Goal: Communication & Community: Answer question/provide support

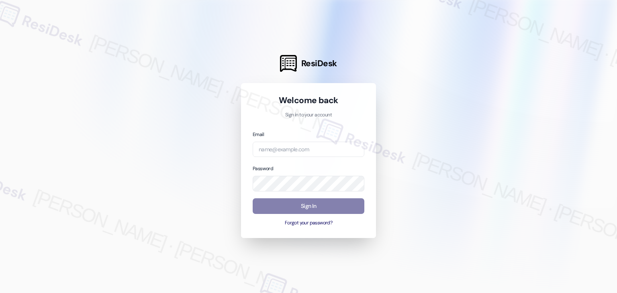
click at [366, 228] on div "Welcome back Sign in to your account Email Password Sign In Forgot your passwor…" at bounding box center [308, 160] width 135 height 155
click at [286, 149] on input "email" at bounding box center [309, 150] width 112 height 16
paste input "[EMAIL_ADDRESS][PERSON_NAME][PERSON_NAME][DOMAIN_NAME]"
type input "[EMAIL_ADDRESS][PERSON_NAME][PERSON_NAME][DOMAIN_NAME]"
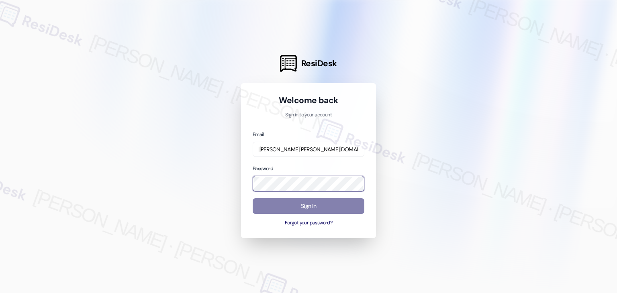
scroll to position [0, 0]
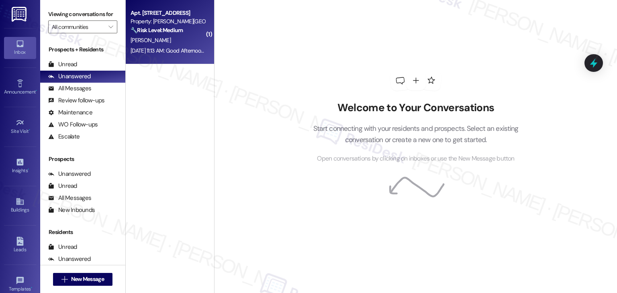
click at [177, 49] on div "[DATE] 11:13 AM: Good Afternoon! Is it possible to schedule the maintenance aga…" at bounding box center [277, 50] width 295 height 7
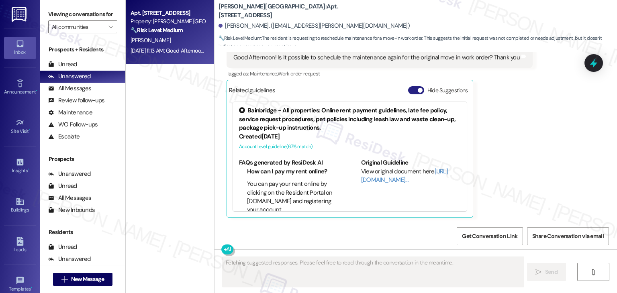
click at [408, 92] on button "Hide Suggestions" at bounding box center [416, 90] width 16 height 8
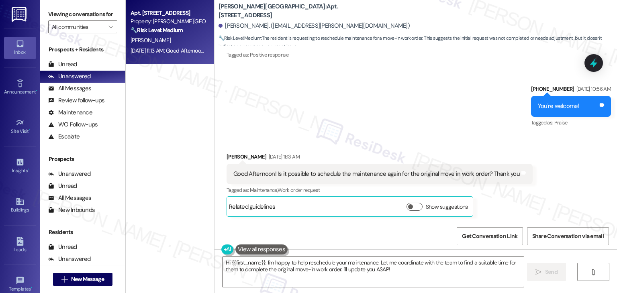
click at [436, 121] on div "Sent via SMS [PHONE_NUMBER] [DATE] 10:56 AM You're welcome! Tags and notes Tagg…" at bounding box center [415, 101] width 402 height 68
click at [370, 270] on textarea "Hi {{first_name}}, I'm happy to help reschedule your maintenance. Let me coordi…" at bounding box center [372, 272] width 301 height 30
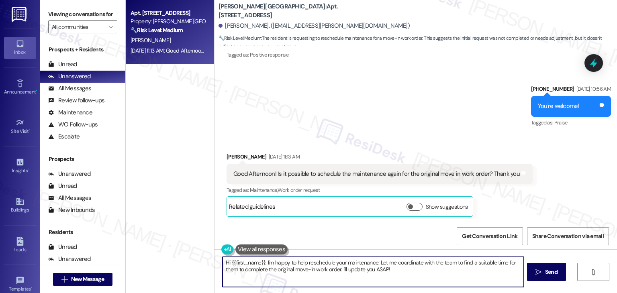
click at [370, 270] on textarea "Hi {{first_name}}, I'm happy to help reschedule your maintenance. Let me coordi…" at bounding box center [372, 272] width 301 height 30
paste textarea "- as of this week, {{property}} will no longer be offering this texting service…"
type textarea "Hi {{first_name}} - as of this week, {{property}} will no longer be offering th…"
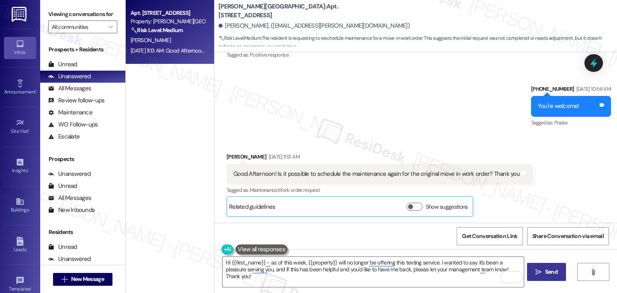
click at [541, 271] on span " Send" at bounding box center [546, 272] width 25 height 8
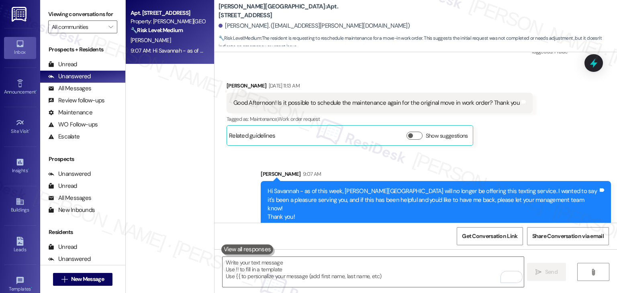
scroll to position [2374, 0]
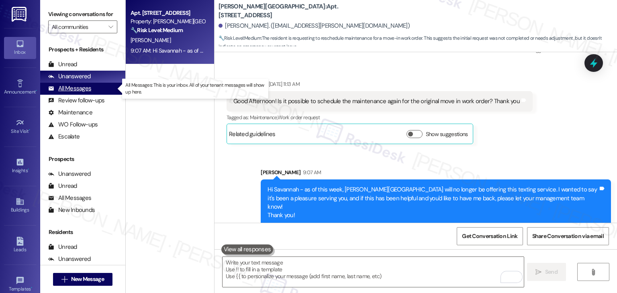
click at [82, 90] on div "All Messages" at bounding box center [69, 88] width 43 height 8
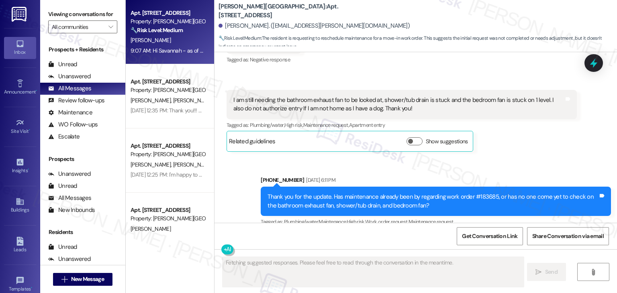
type textarea "Fetching suggested responses. Please feel free to read through the conversation…"
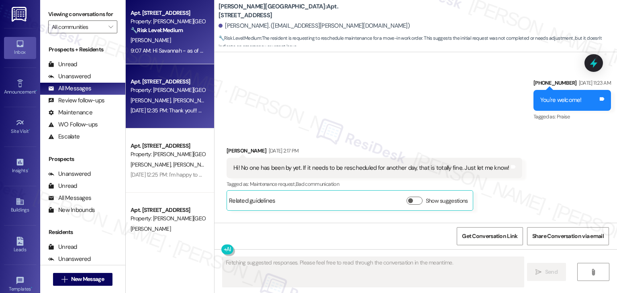
scroll to position [2418, 0]
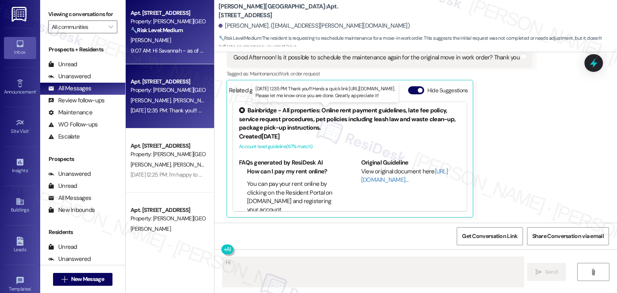
click at [173, 107] on div "[DATE] 12:35 PM: Thank you!!! Here's a quick link [URL][DOMAIN_NAME]. Please le…" at bounding box center [283, 110] width 306 height 7
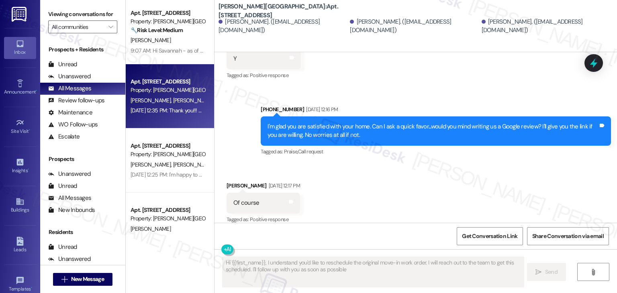
type textarea "Hi {{first_name}}, I understand you'd like to reschedule the original move-in w…"
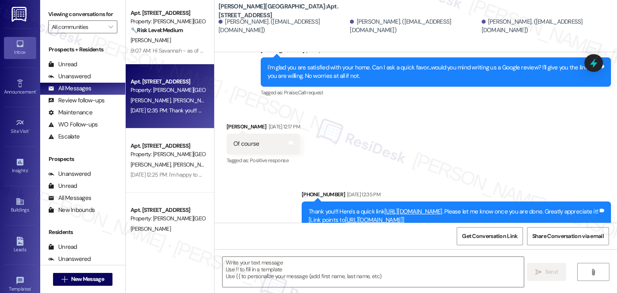
scroll to position [483, 0]
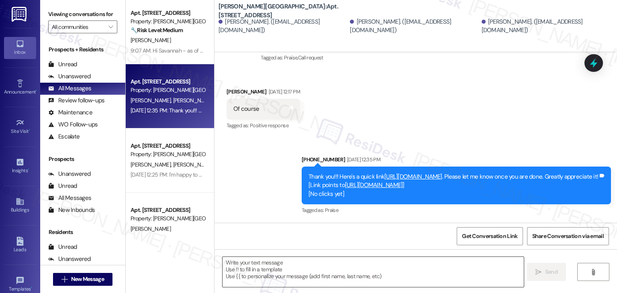
click at [309, 269] on textarea at bounding box center [372, 272] width 301 height 30
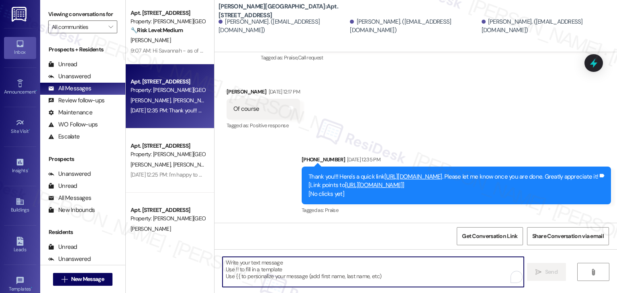
paste textarea "Hi {{first_name}} - as of this week, {{property}} will no longer be offering th…"
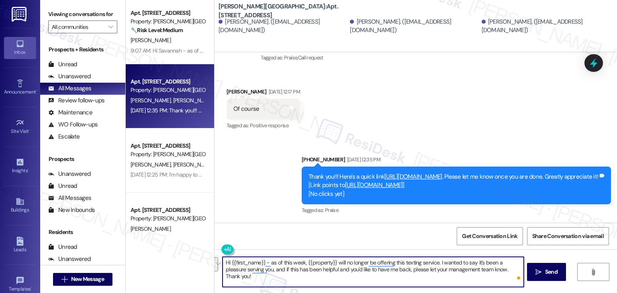
drag, startPoint x: 510, startPoint y: 269, endPoint x: 217, endPoint y: 259, distance: 293.6
click at [217, 259] on div "Hi {{first_name}} - as of this week, {{property}} will no longer be offering th…" at bounding box center [415, 279] width 402 height 60
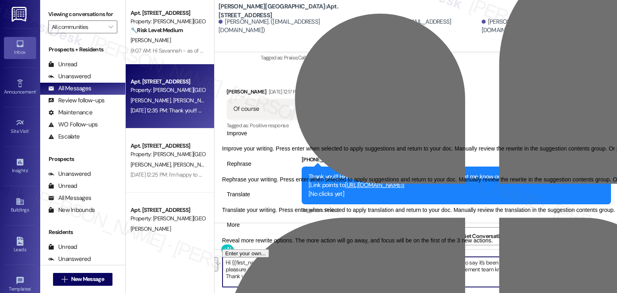
type textarea "Hi {{first_name}} - as of this week, {{property}} will no longer be offering th…"
click at [548, 272] on span "Send" at bounding box center [551, 272] width 12 height 8
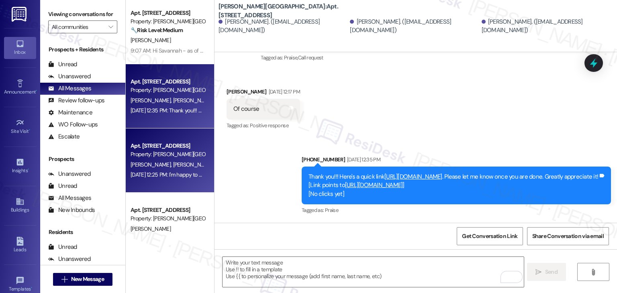
click at [175, 179] on div "[DATE] 12:25 PM: I'm happy to hear that the issues have been resolved! If I may…" at bounding box center [168, 175] width 76 height 10
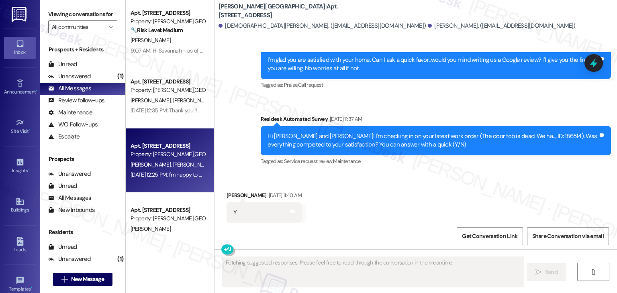
scroll to position [2526, 0]
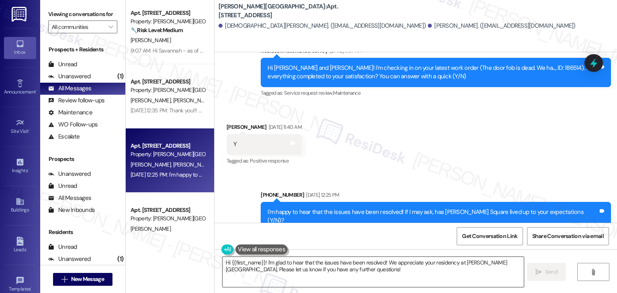
click at [259, 267] on textarea "Hi {{first_name}}! I'm glad to hear that the issues have been resolved! We appr…" at bounding box center [372, 272] width 301 height 30
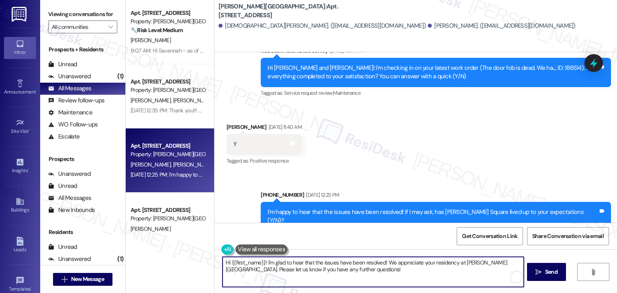
click at [259, 267] on textarea "Hi {{first_name}}! I'm glad to hear that the issues have been resolved! We appr…" at bounding box center [372, 272] width 301 height 30
paste textarea "- as of this week, {{property}} will no longer be offering this texting service…"
type textarea "Hi {{first_name}} - as of this week, {{property}} will no longer be offering th…"
click at [551, 272] on span "Send" at bounding box center [551, 272] width 12 height 8
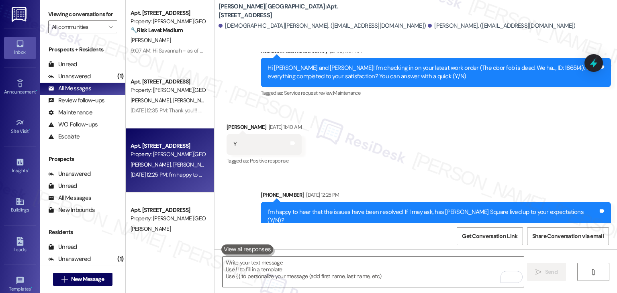
click at [267, 267] on textarea "To enrich screen reader interactions, please activate Accessibility in Grammarl…" at bounding box center [372, 272] width 301 height 30
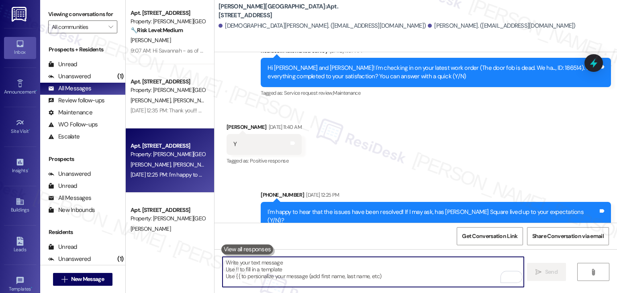
paste textarea "Hi {{first_name}} - as of this week, {{property}} will no longer be offering th…"
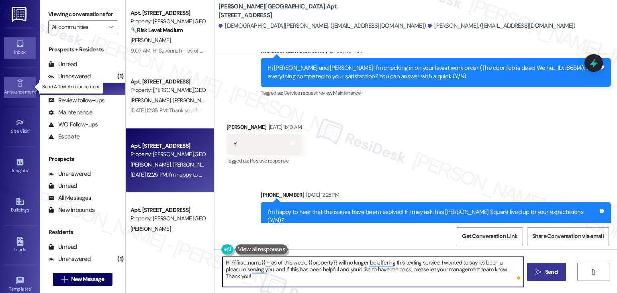
type textarea "Hi {{first_name}} - as of this week, {{property}} will no longer be offering th…"
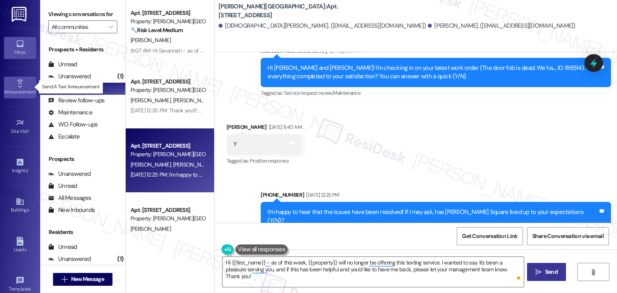
click at [18, 94] on div "Announcement •" at bounding box center [20, 92] width 40 height 8
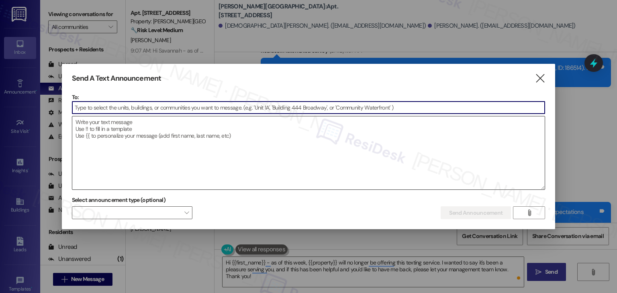
click at [118, 145] on textarea at bounding box center [308, 152] width 473 height 73
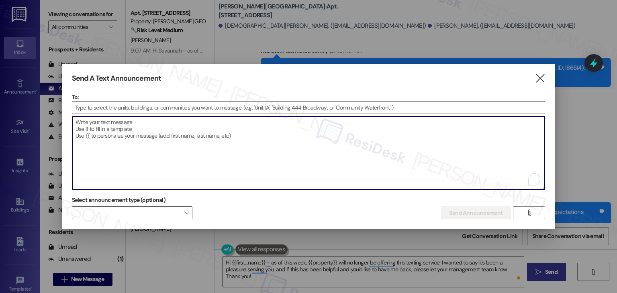
paste textarea "Hi {{first_name}} - as of this week, {{property}} will no longer be offering th…"
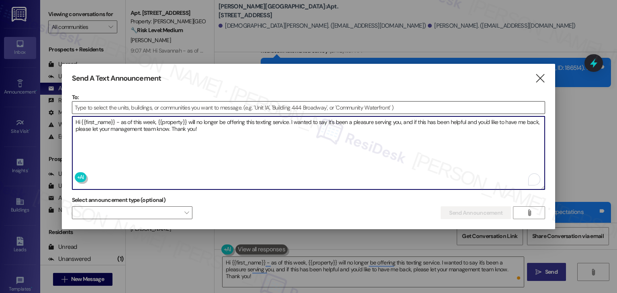
type textarea "Hi {{first_name}} - as of this week, {{property}} will no longer be offering th…"
click at [118, 110] on input at bounding box center [308, 108] width 473 height 12
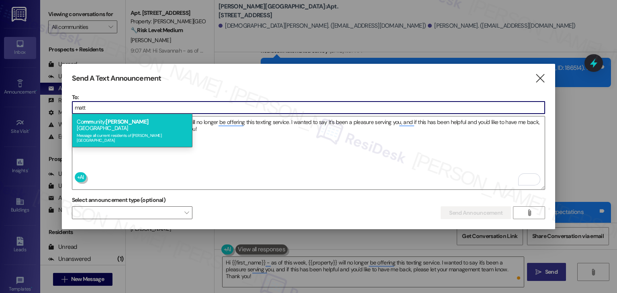
type input "matt"
click at [125, 121] on div "Co mm unity: [PERSON_NAME] Square Message all current residents of [PERSON_NAME…" at bounding box center [132, 131] width 120 height 34
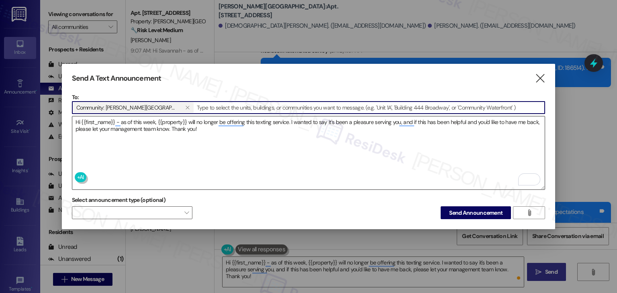
click at [291, 158] on textarea "Hi {{first_name}} - as of this week, {{property}} will no longer be offering th…" at bounding box center [308, 152] width 473 height 73
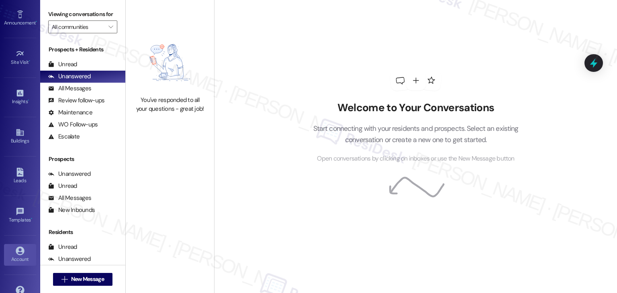
scroll to position [88, 0]
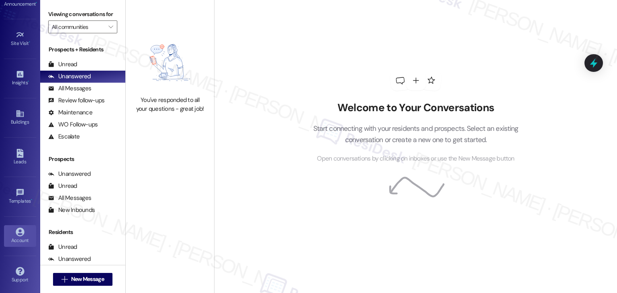
click at [19, 240] on div "Account" at bounding box center [20, 240] width 40 height 8
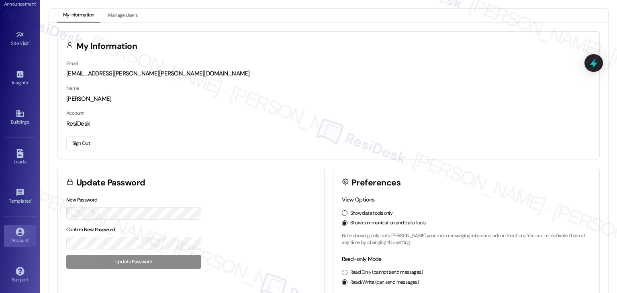
click at [86, 143] on button "Sign Out" at bounding box center [81, 143] width 30 height 14
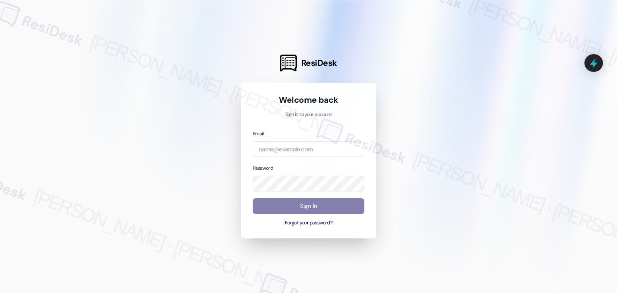
click at [371, 228] on div "Welcome back Sign in to your account Email Password Sign In Forgot your passwor…" at bounding box center [308, 161] width 135 height 156
click at [308, 150] on input "email" at bounding box center [309, 149] width 112 height 16
paste input "automated-surveys-abacus_capital-resen.four@abacus_capital.com"
type input "automated-surveys-abacus_capital-resen.four@abacus_capital.com"
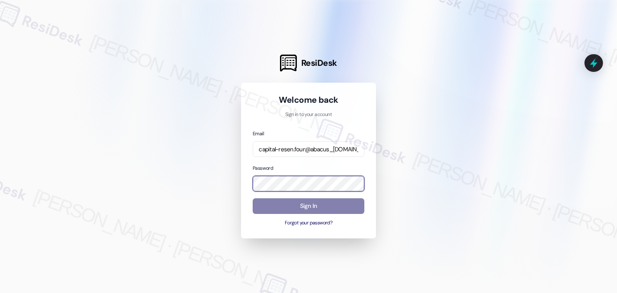
scroll to position [0, 0]
